Goal: Task Accomplishment & Management: Complete application form

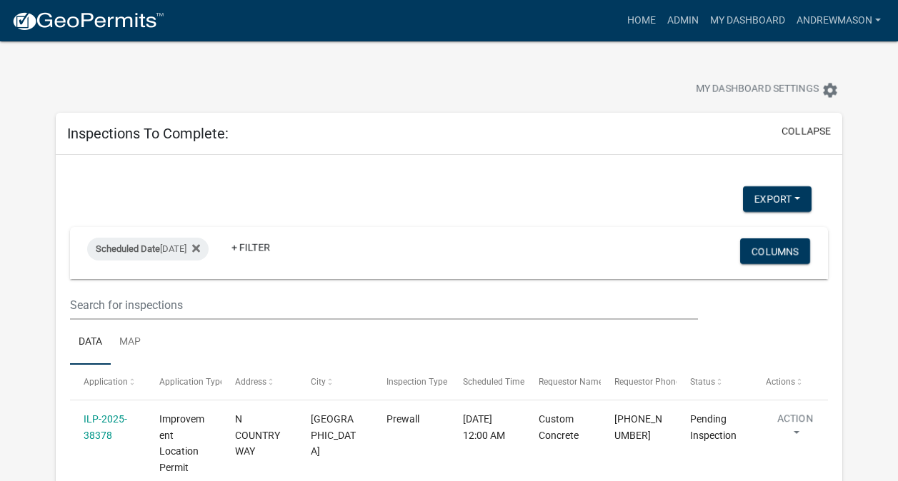
select select "3: 100"
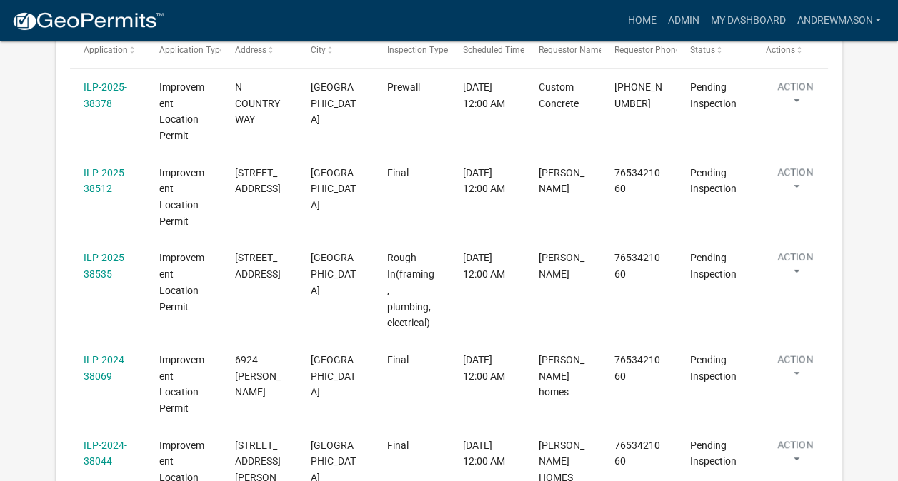
scroll to position [320, 0]
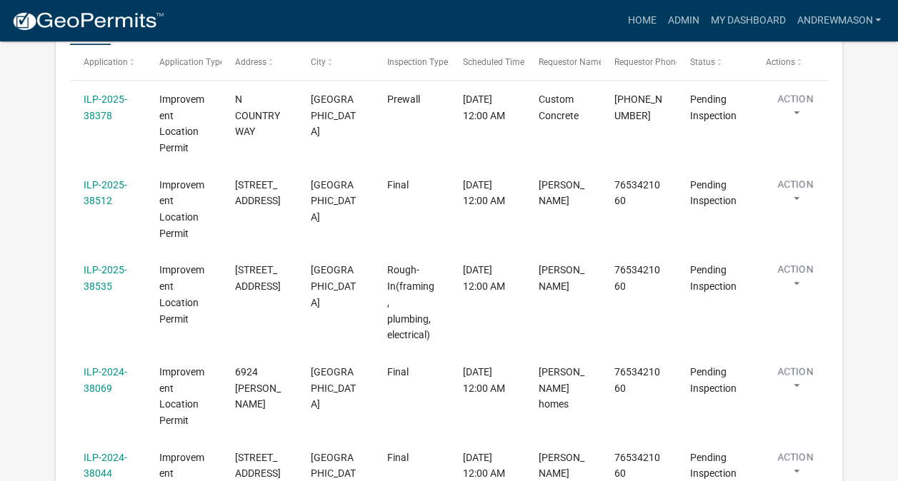
click at [109, 285] on link "ILP-2025-38535" at bounding box center [106, 278] width 44 height 28
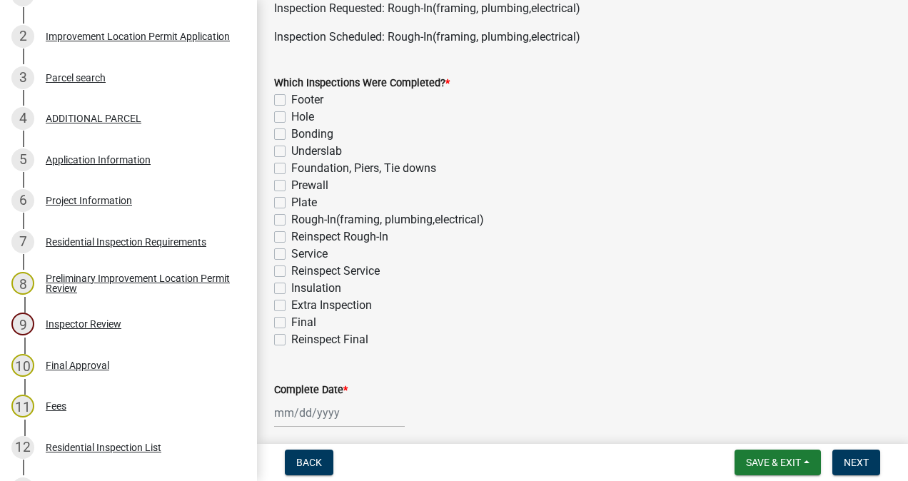
scroll to position [306, 0]
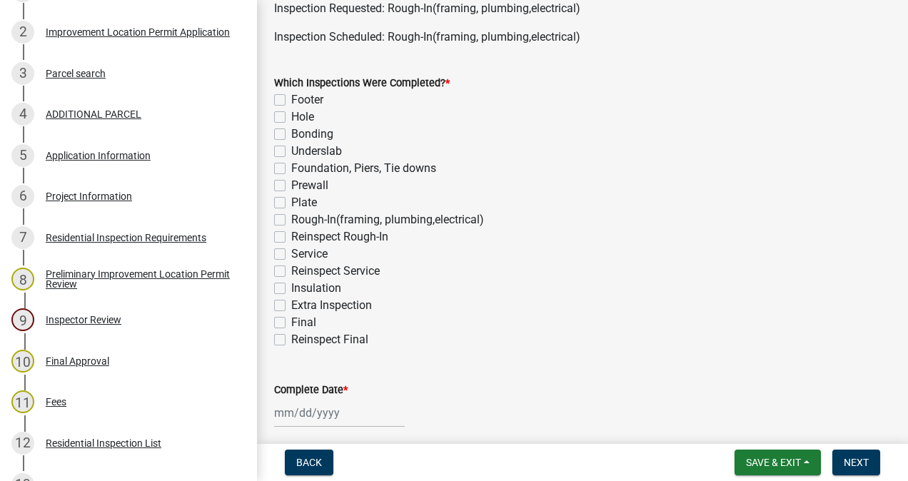
click at [117, 205] on div "6 Project Information" at bounding box center [122, 196] width 223 height 23
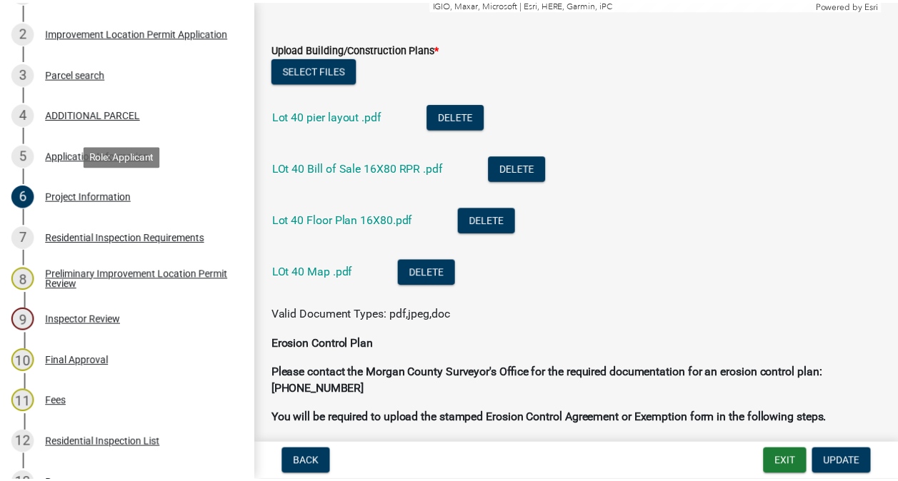
scroll to position [3061, 0]
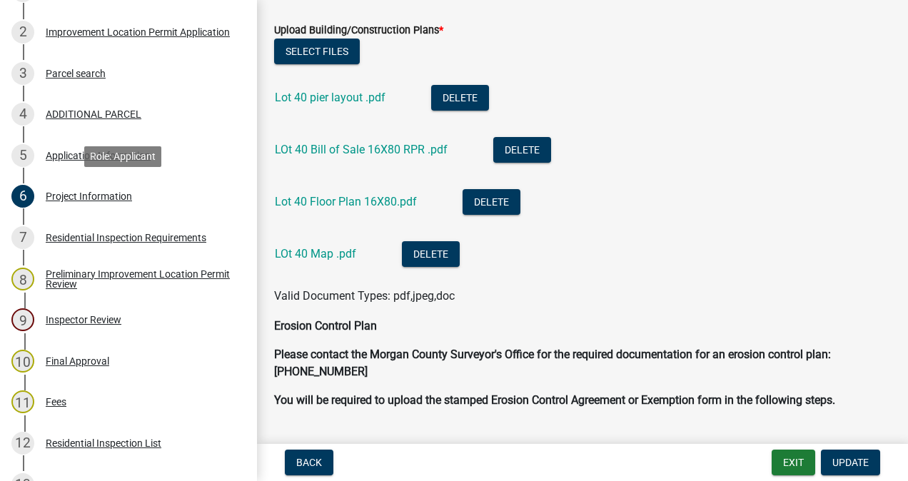
click at [340, 255] on link "LOt 40 Map .pdf" at bounding box center [315, 254] width 81 height 14
click at [789, 460] on button "Exit" at bounding box center [794, 463] width 44 height 26
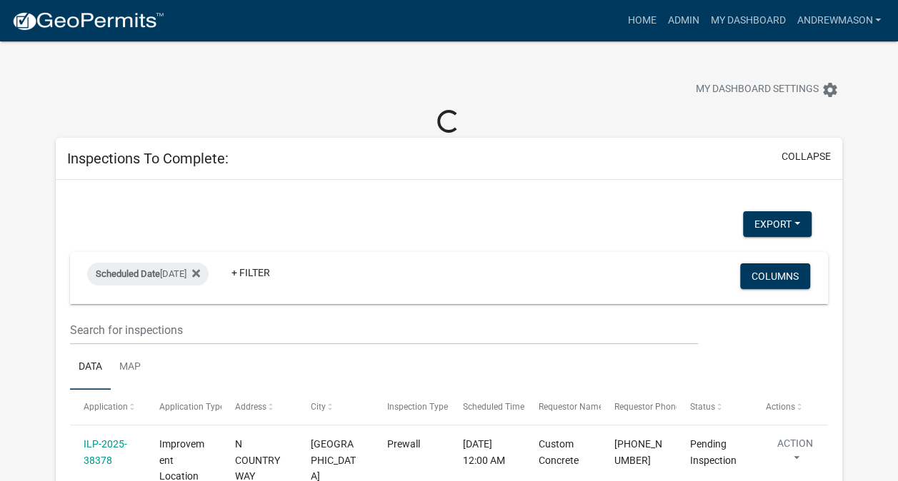
select select "3: 100"
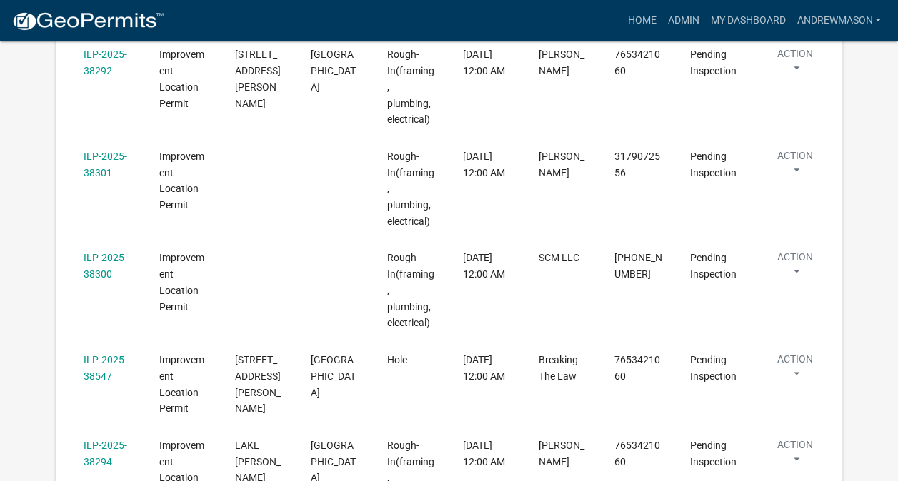
scroll to position [824, 0]
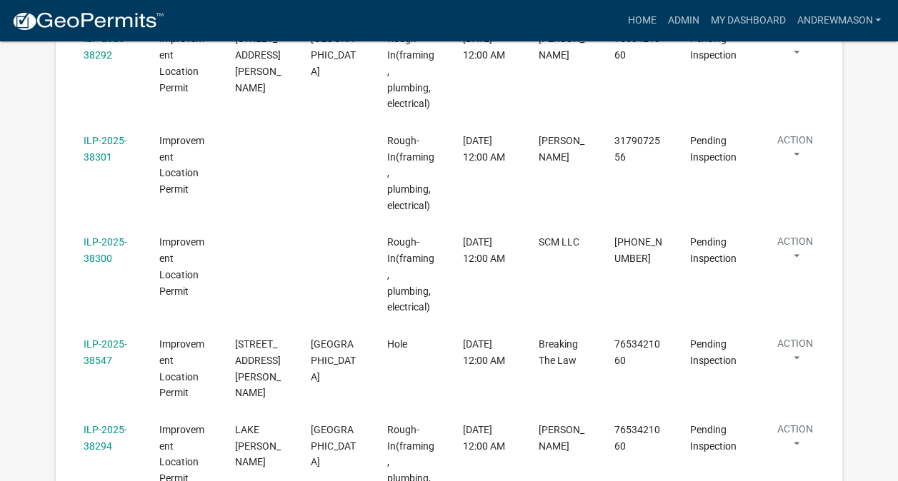
click at [107, 424] on link "ILP-2025-38294" at bounding box center [106, 438] width 44 height 28
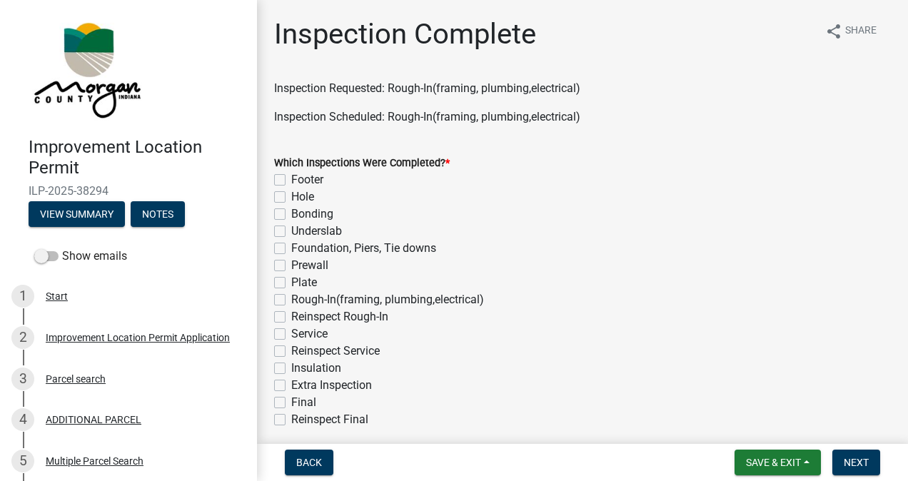
click at [298, 301] on label "Rough-In(framing, plumbing,electrical)" at bounding box center [387, 299] width 193 height 17
click at [298, 301] on input "Rough-In(framing, plumbing,electrical)" at bounding box center [295, 295] width 9 height 9
checkbox input "true"
checkbox input "false"
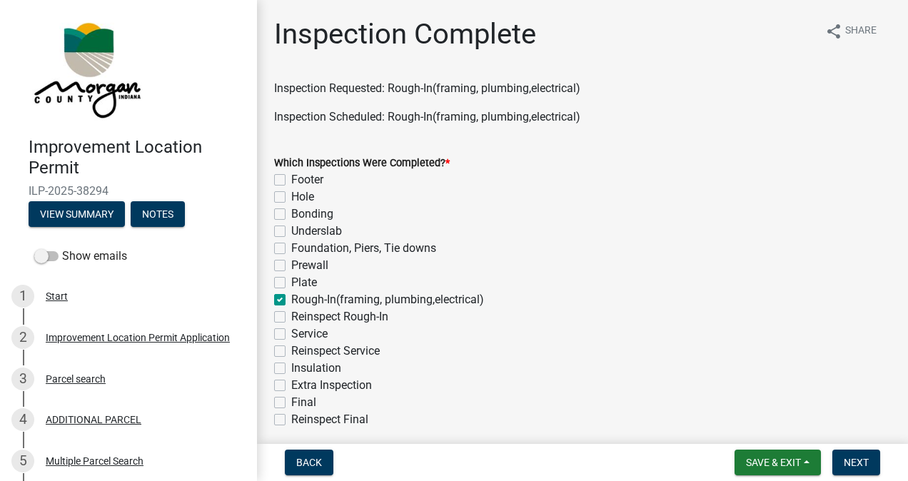
checkbox input "false"
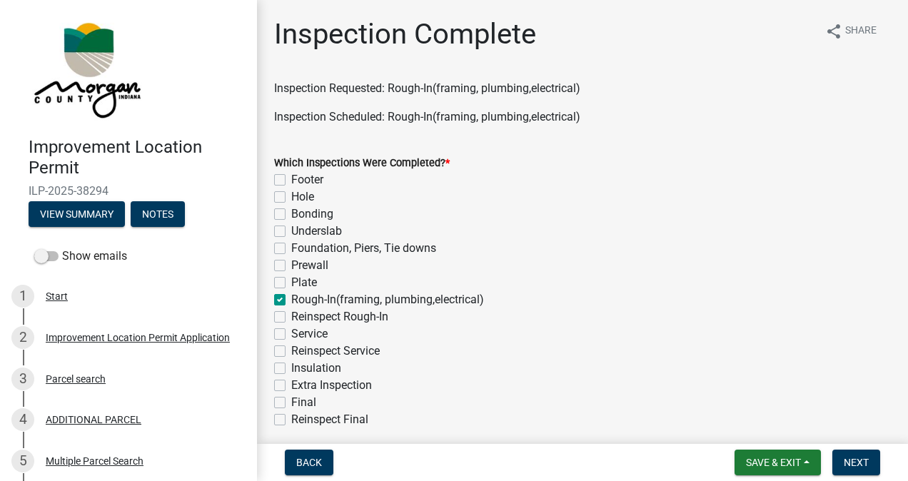
checkbox input "true"
checkbox input "false"
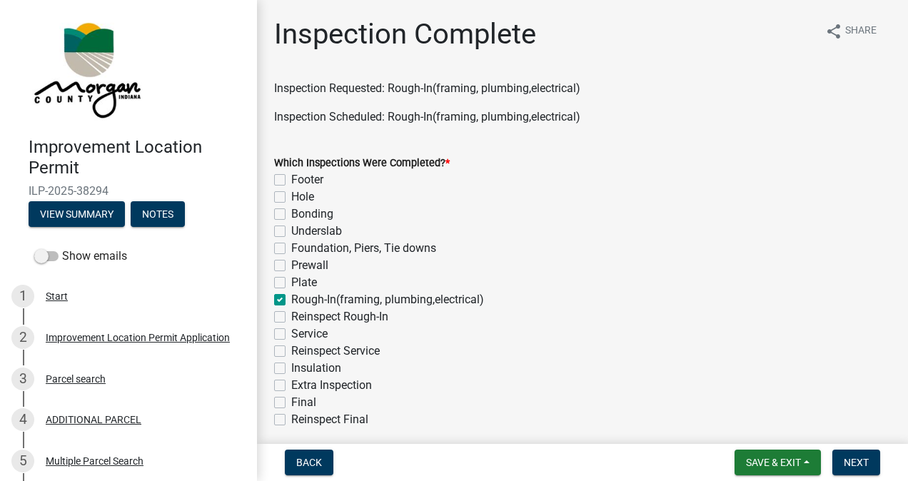
checkbox input "false"
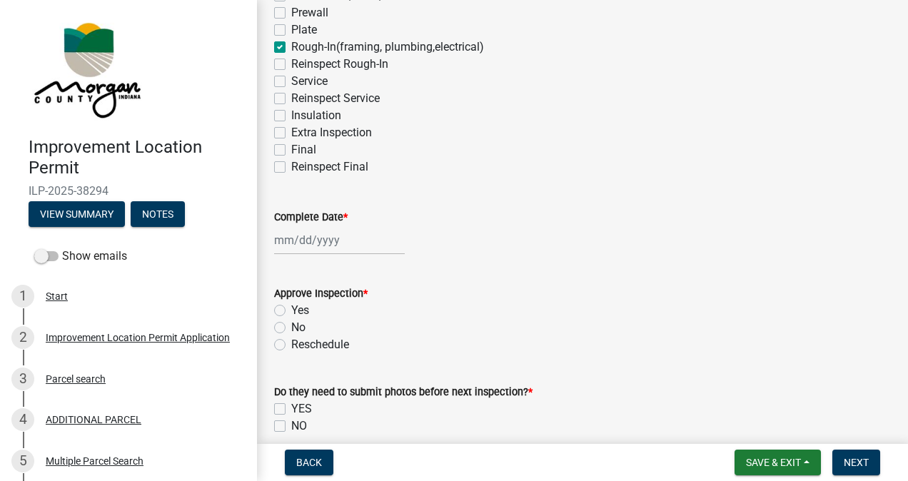
scroll to position [255, 0]
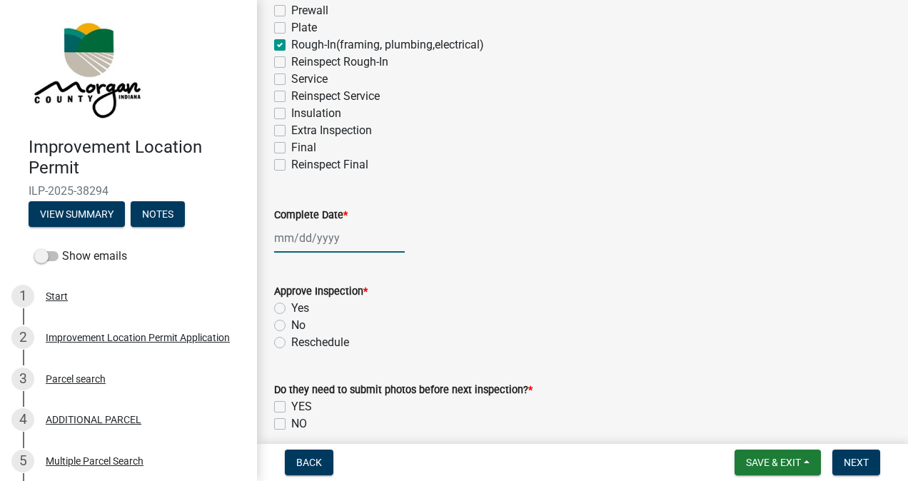
click at [339, 236] on div at bounding box center [339, 238] width 131 height 29
select select "8"
select select "2025"
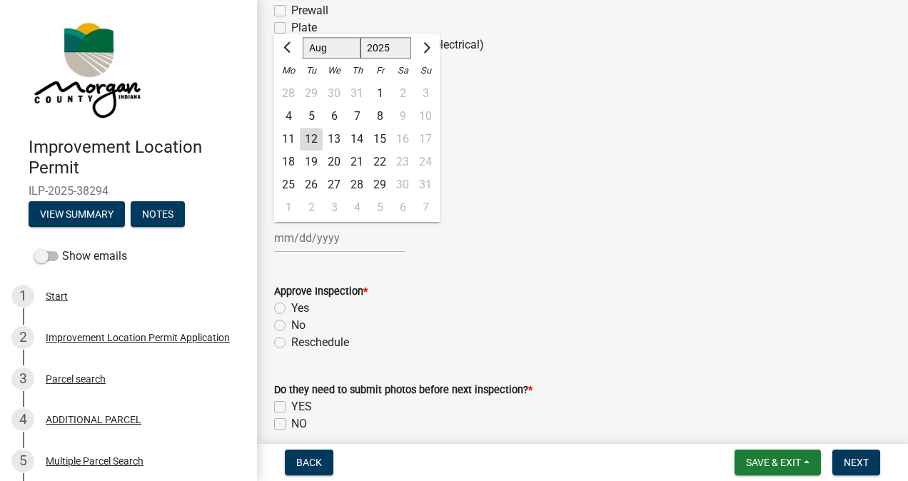
click at [313, 141] on div "12" at bounding box center [311, 139] width 23 height 23
type input "[DATE]"
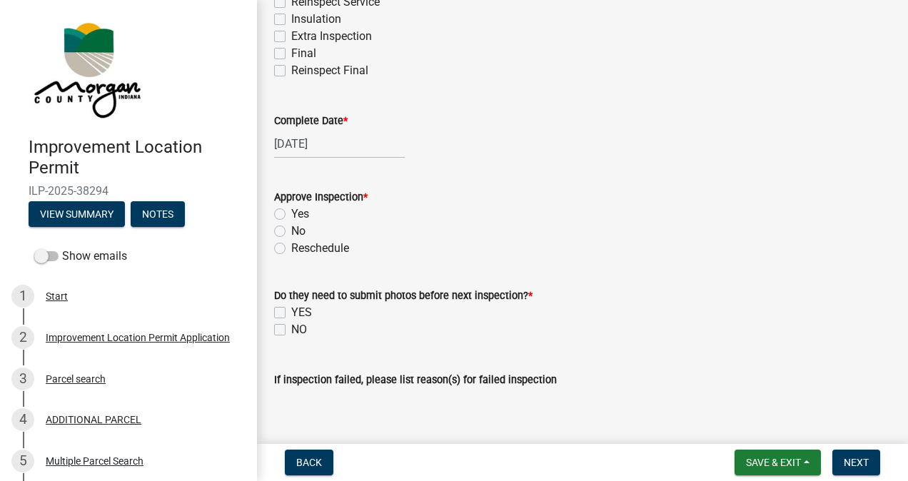
scroll to position [400, 0]
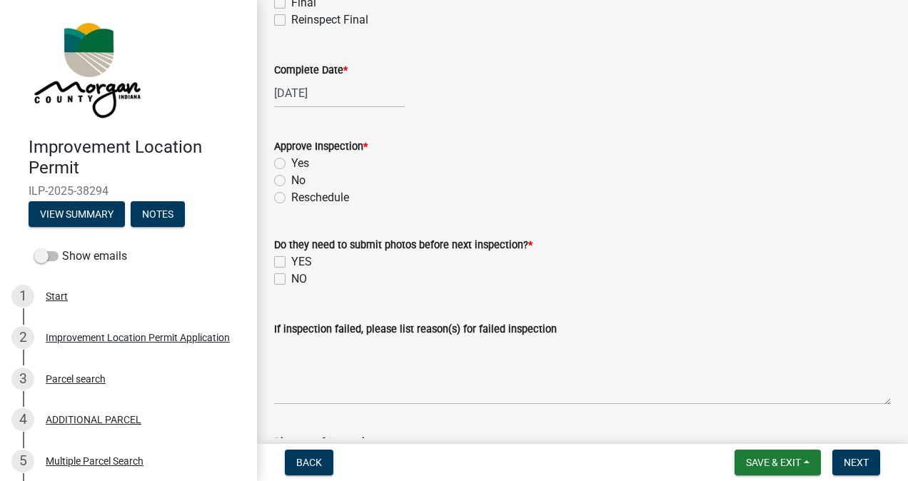
click at [291, 166] on label "Yes" at bounding box center [300, 163] width 18 height 17
click at [291, 164] on input "Yes" at bounding box center [295, 159] width 9 height 9
radio input "true"
click at [296, 278] on label "NO" at bounding box center [299, 279] width 16 height 17
click at [296, 278] on input "NO" at bounding box center [295, 275] width 9 height 9
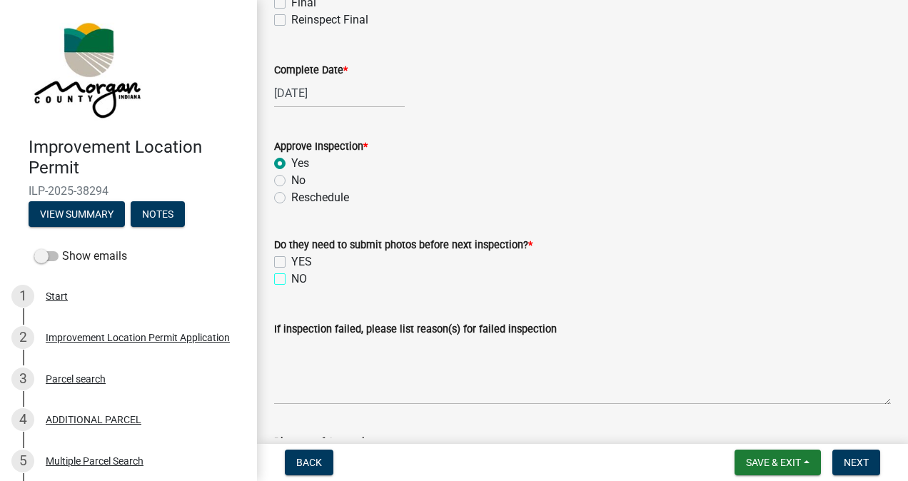
checkbox input "true"
checkbox input "false"
checkbox input "true"
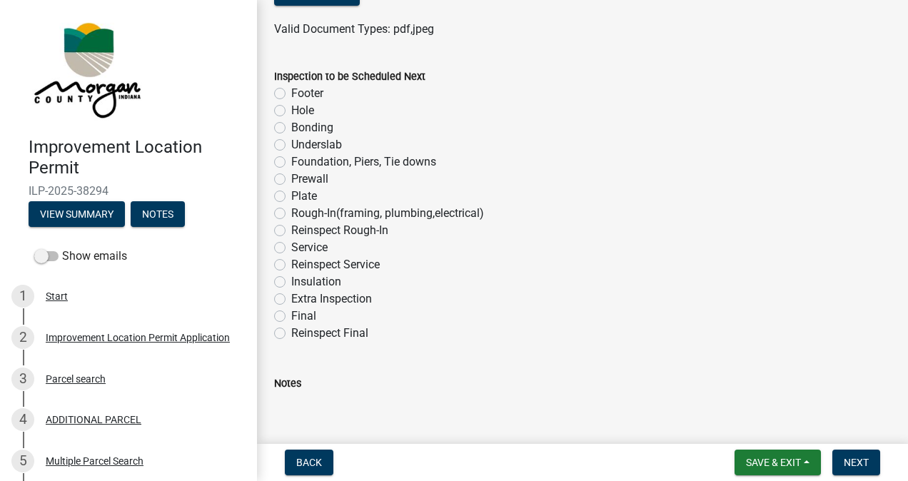
scroll to position [871, 0]
click at [291, 282] on label "Insulation" at bounding box center [316, 281] width 50 height 17
click at [291, 282] on input "Insulation" at bounding box center [295, 277] width 9 height 9
radio input "true"
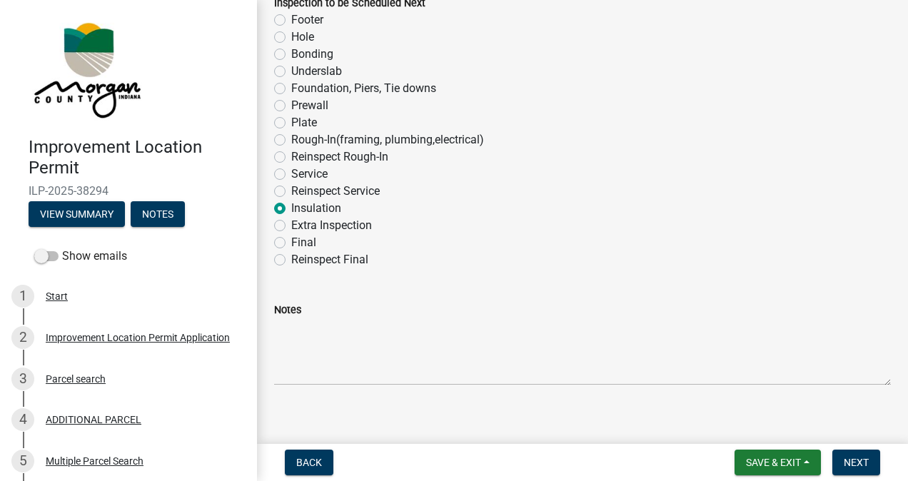
scroll to position [958, 0]
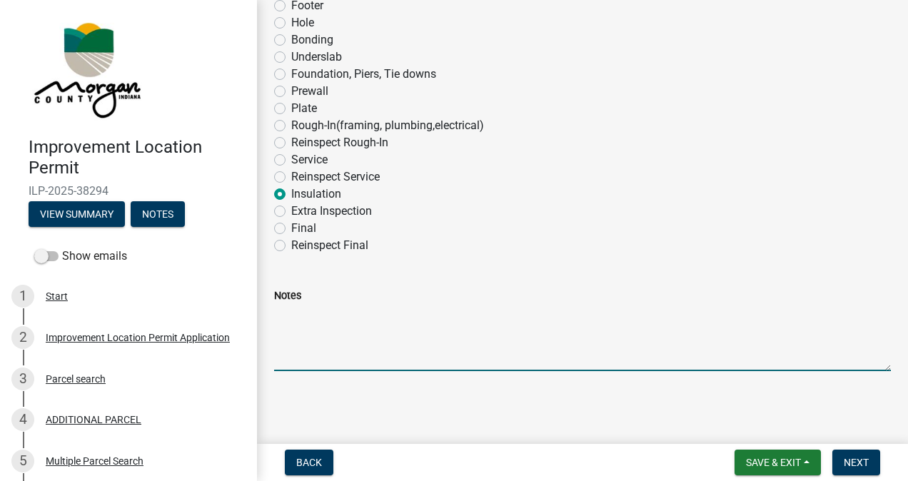
click at [383, 319] on textarea "Notes" at bounding box center [582, 337] width 617 height 67
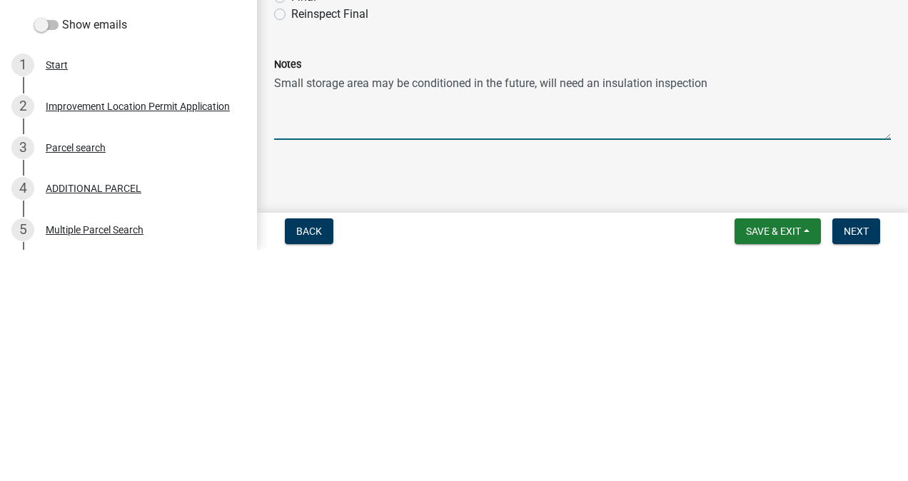
type textarea "Small storage area may be conditioned in the future, will need an insulation in…"
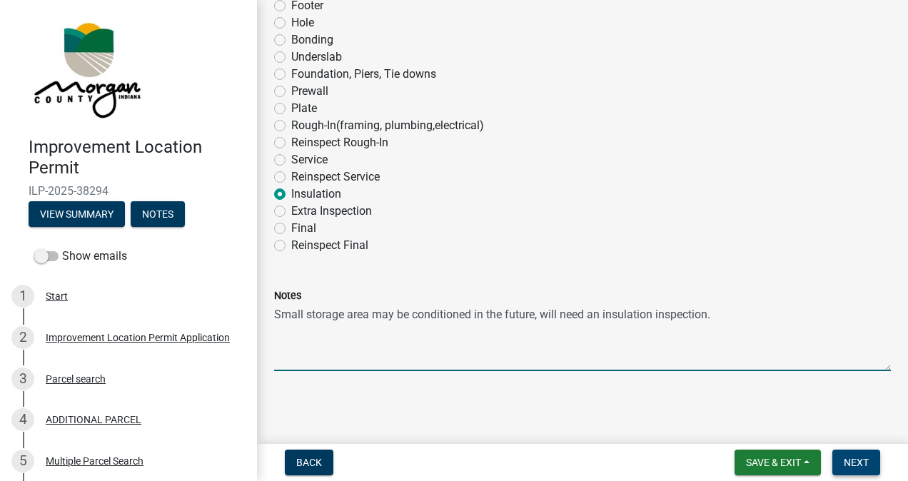
click at [848, 458] on span "Next" at bounding box center [856, 462] width 25 height 11
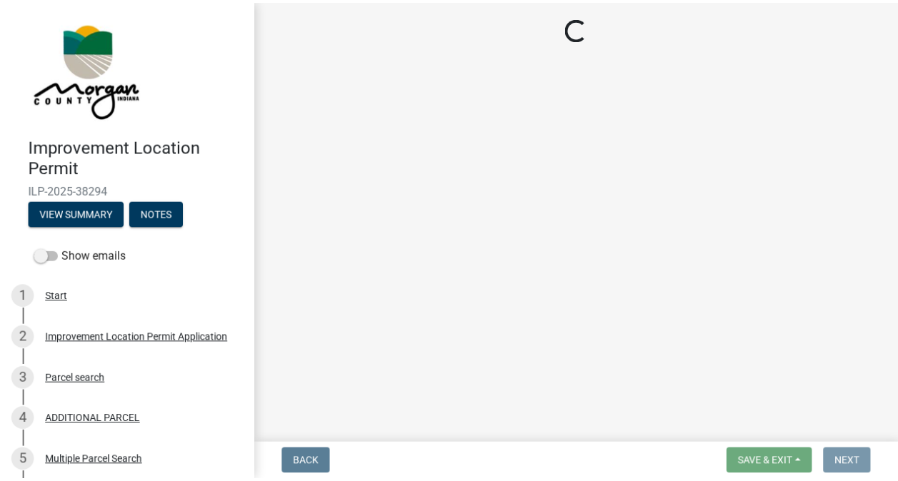
scroll to position [0, 0]
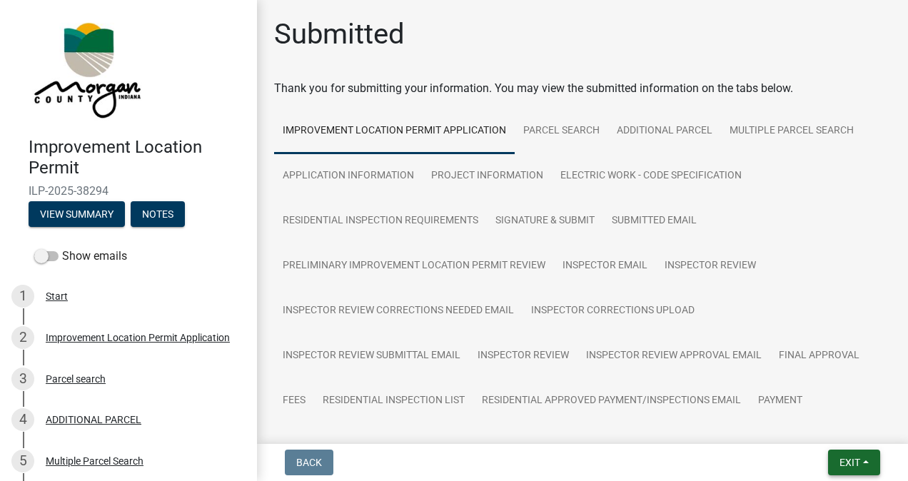
click at [841, 463] on span "Exit" at bounding box center [850, 462] width 21 height 11
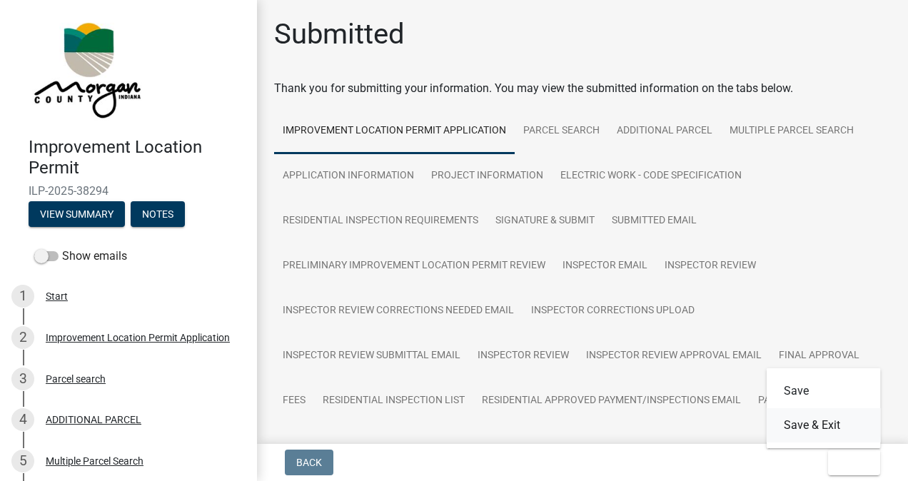
click at [819, 428] on button "Save & Exit" at bounding box center [824, 425] width 114 height 34
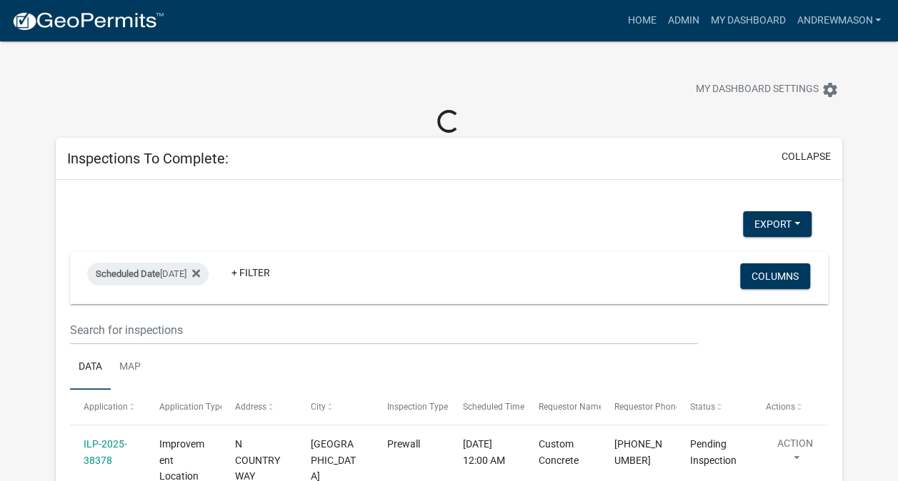
select select "3: 100"
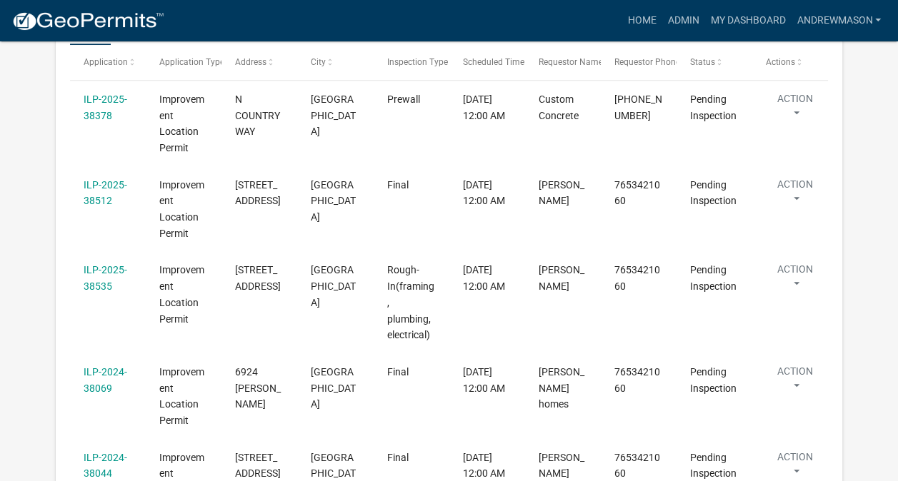
scroll to position [313, 0]
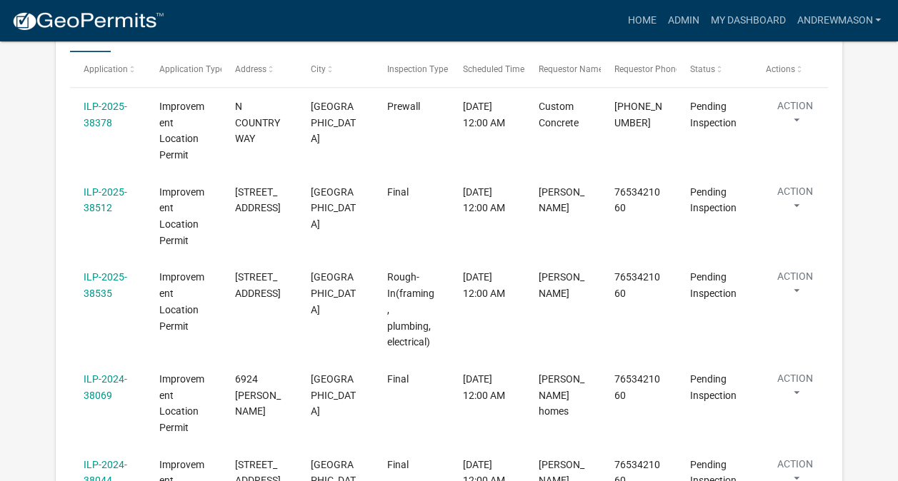
click at [113, 278] on link "ILP-2025-38535" at bounding box center [106, 285] width 44 height 28
